Goal: Information Seeking & Learning: Learn about a topic

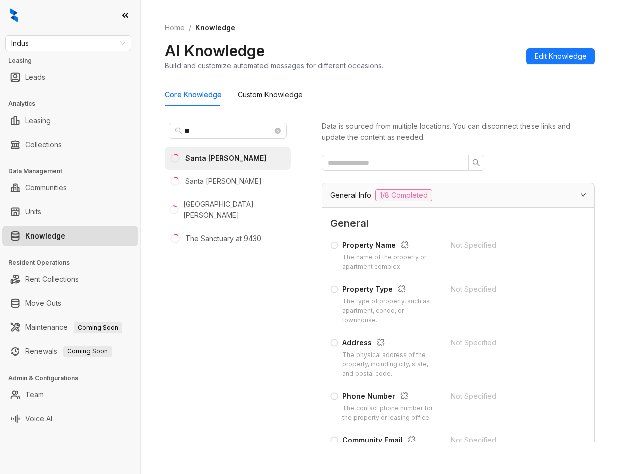
scroll to position [603, 0]
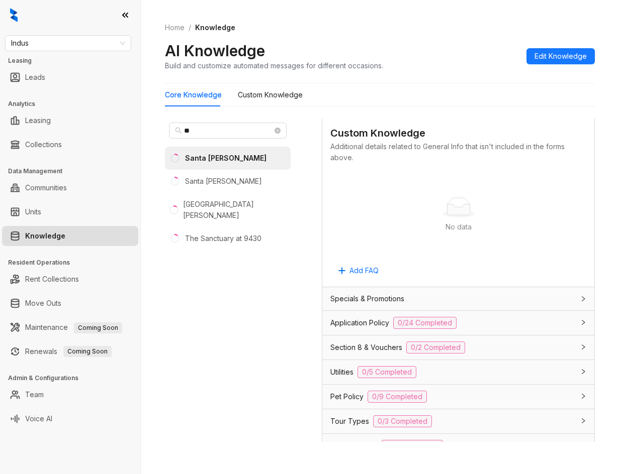
click at [556, 199] on div "No data" at bounding box center [458, 207] width 232 height 20
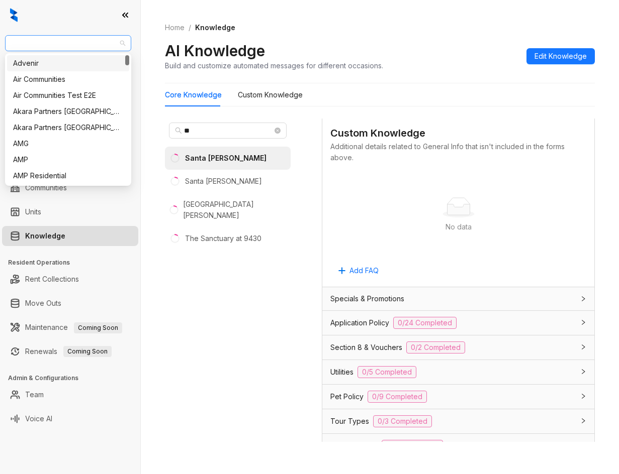
click at [75, 44] on span "Indus" at bounding box center [68, 43] width 114 height 15
type input "**"
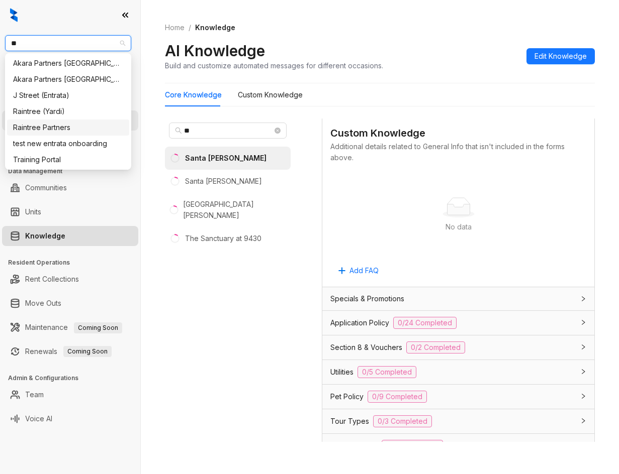
click at [86, 125] on div "Raintree Partners" at bounding box center [68, 127] width 110 height 11
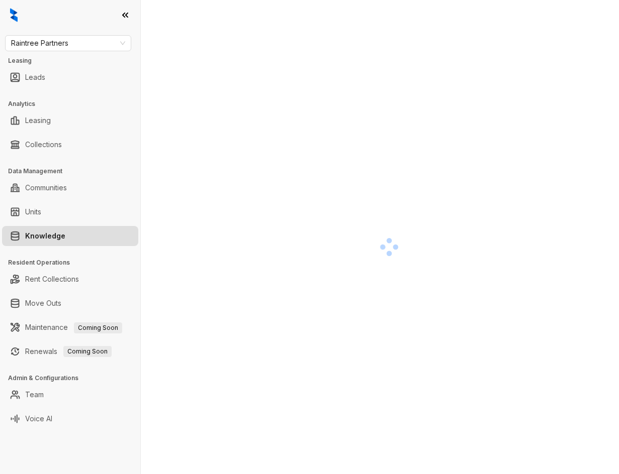
click at [194, 83] on div at bounding box center [389, 247] width 448 height 474
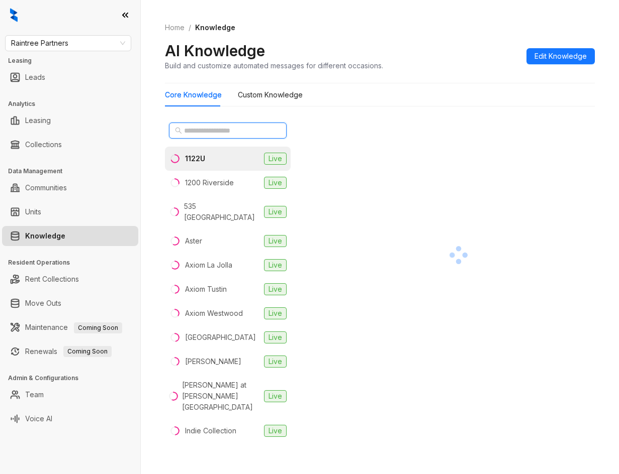
click at [219, 130] on input "text" at bounding box center [228, 130] width 88 height 11
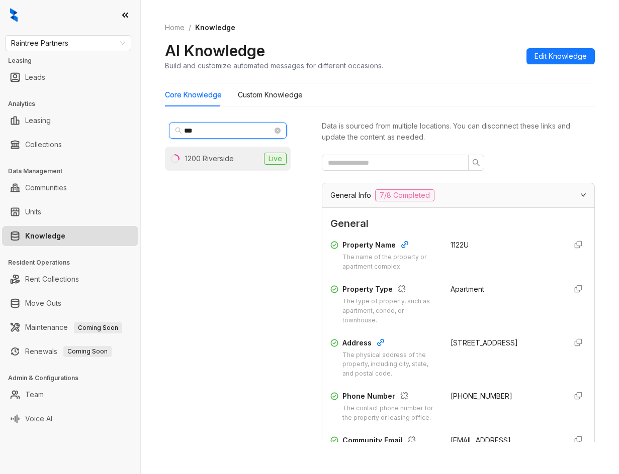
type input "***"
click at [217, 155] on div "1200 Riverside" at bounding box center [209, 158] width 49 height 11
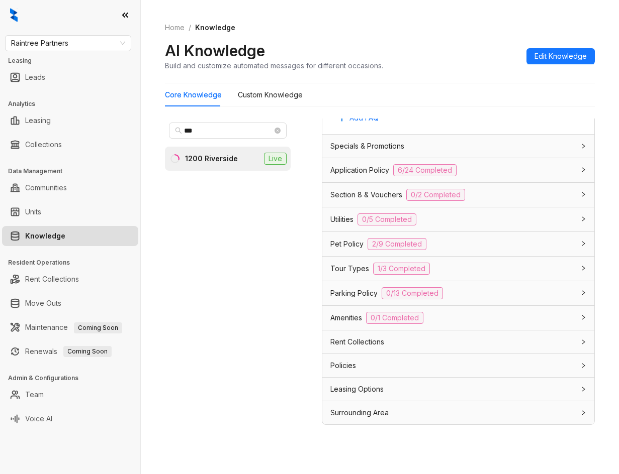
scroll to position [32, 0]
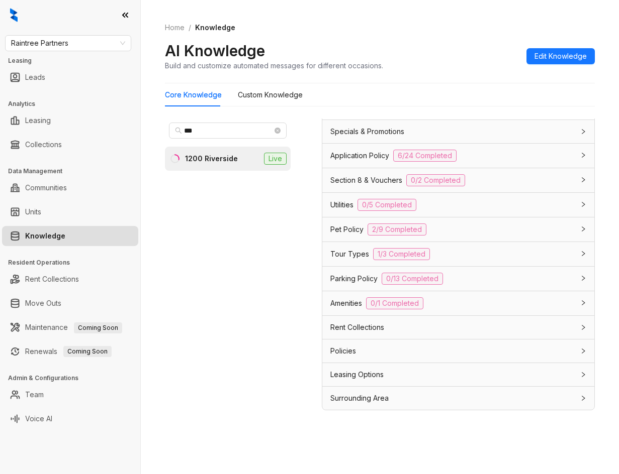
click at [459, 368] on div "Leasing Options" at bounding box center [458, 374] width 272 height 23
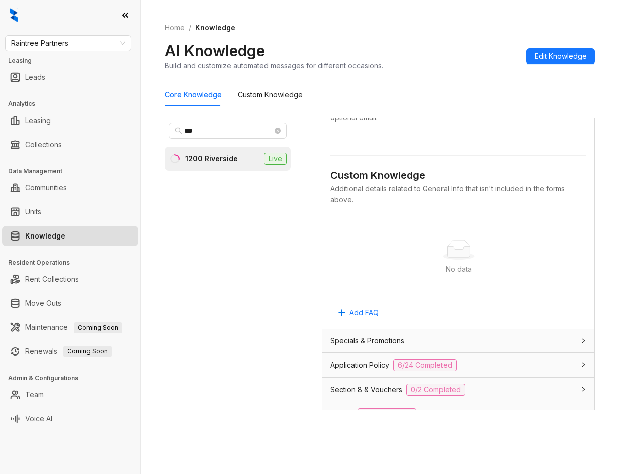
scroll to position [653, 0]
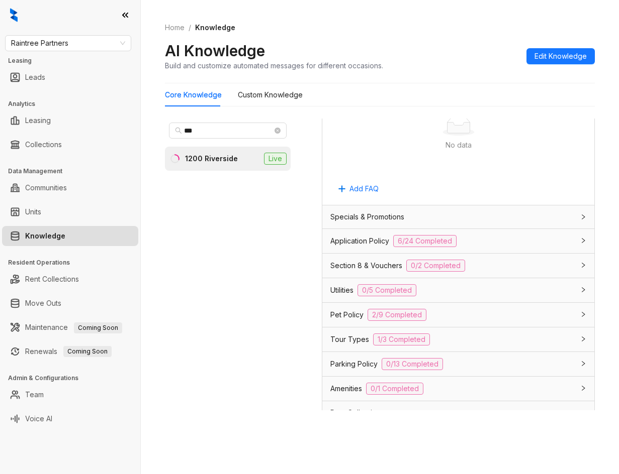
click at [367, 249] on div "Application Policy 6/24 Completed" at bounding box center [458, 241] width 272 height 24
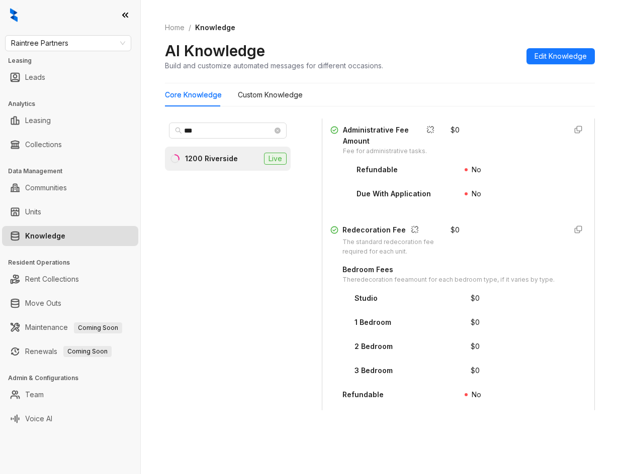
scroll to position [1708, 0]
